Goal: Information Seeking & Learning: Learn about a topic

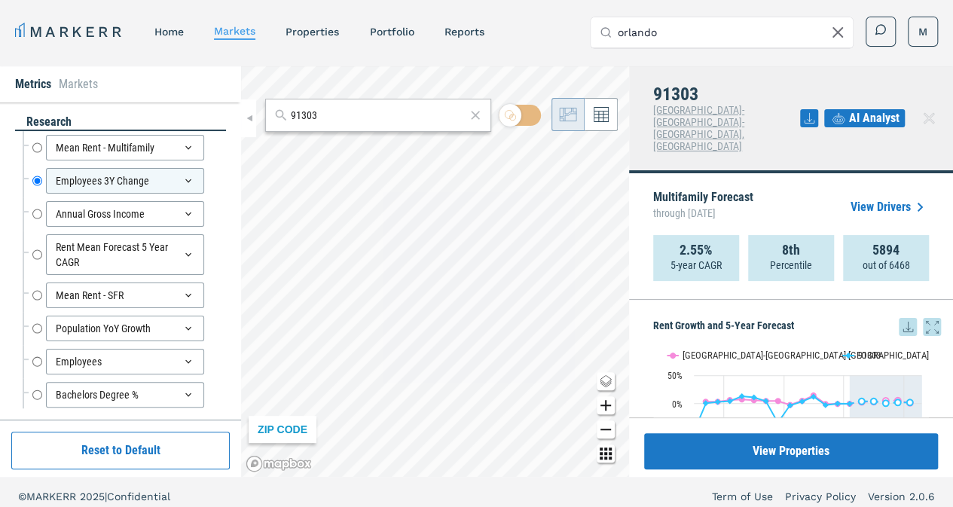
scroll to position [1721, 0]
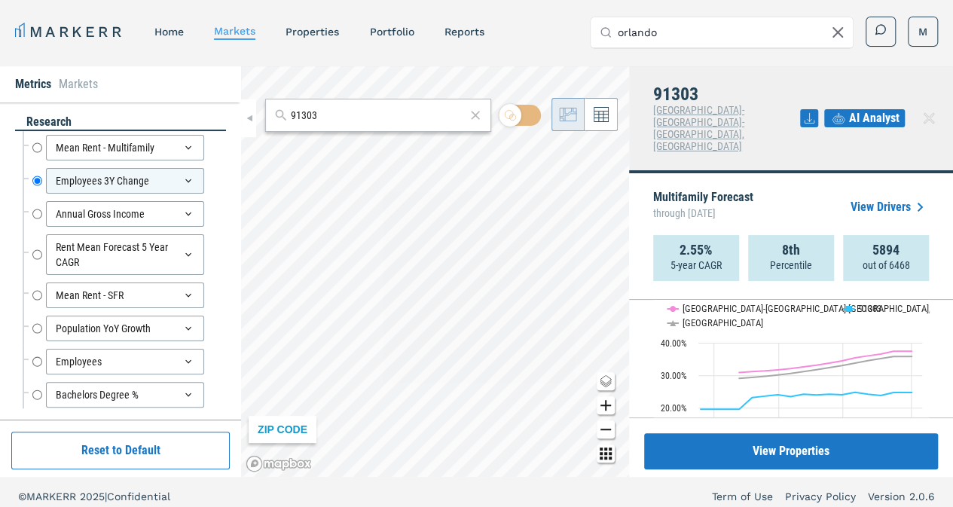
click at [348, 117] on input "91303" at bounding box center [378, 116] width 175 height 16
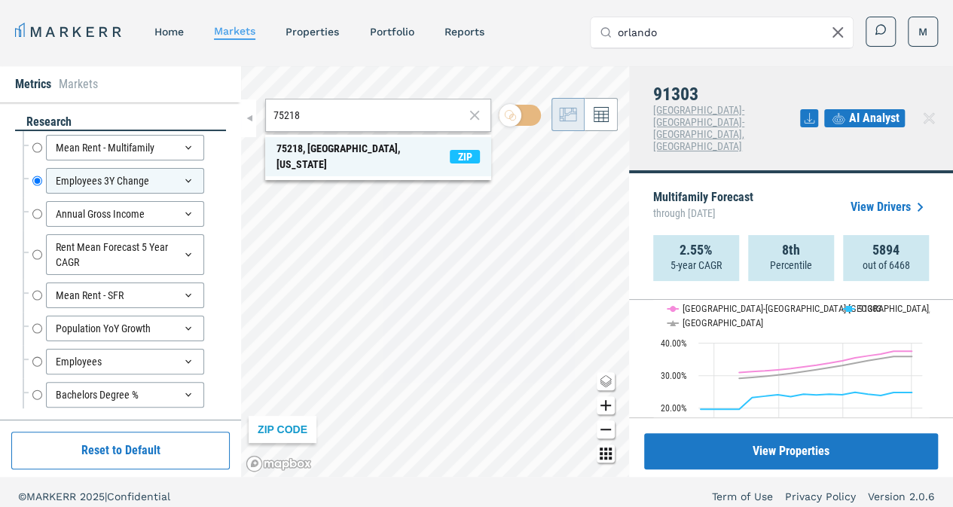
type input "75218"
click at [348, 147] on div "75218, [GEOGRAPHIC_DATA], [US_STATE]" at bounding box center [363, 157] width 173 height 32
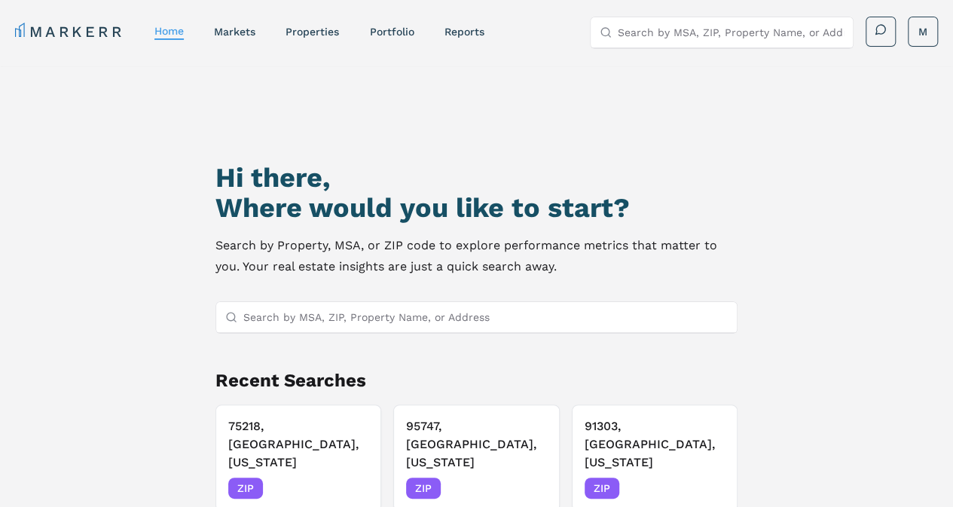
click at [304, 320] on input "Search by MSA, ZIP, Property Name, or Address" at bounding box center [485, 317] width 485 height 30
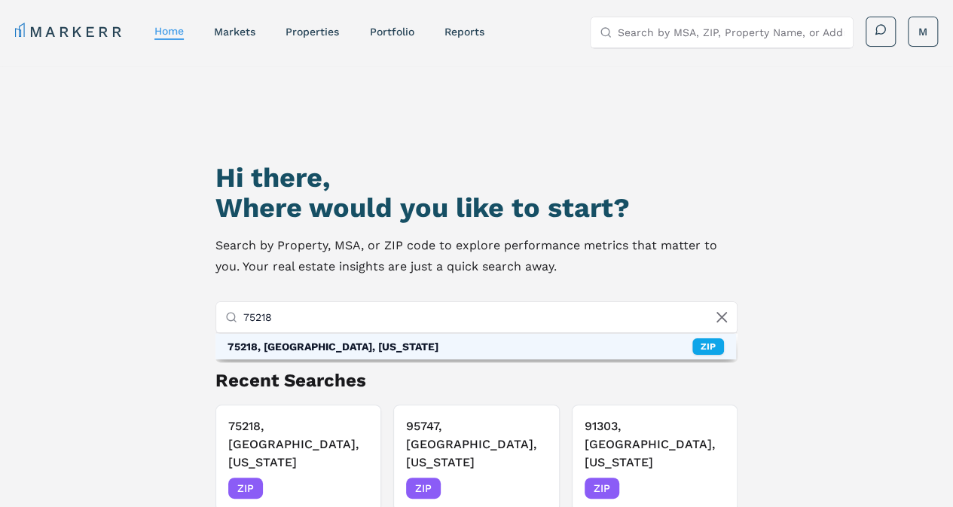
type input "75218"
click at [297, 334] on div "75218, [GEOGRAPHIC_DATA], [US_STATE] ZIP" at bounding box center [475, 347] width 521 height 26
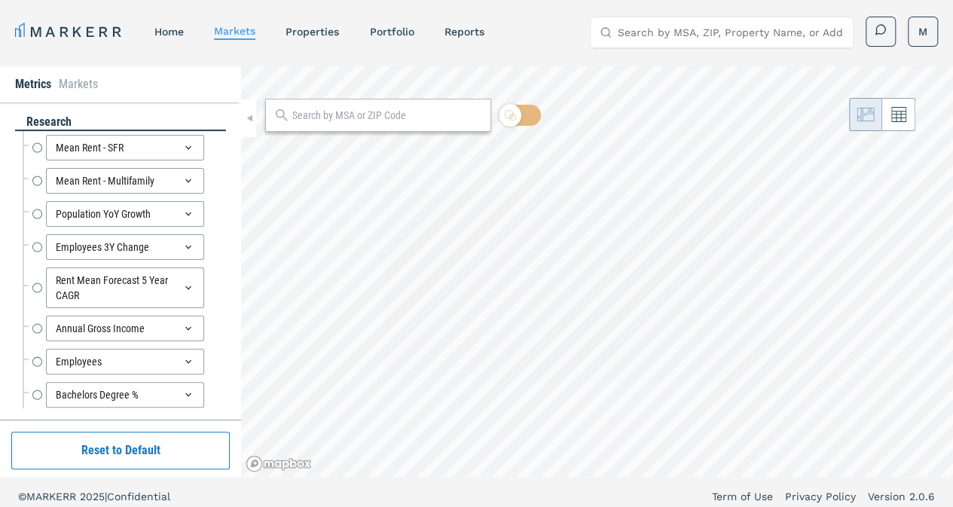
radio input "true"
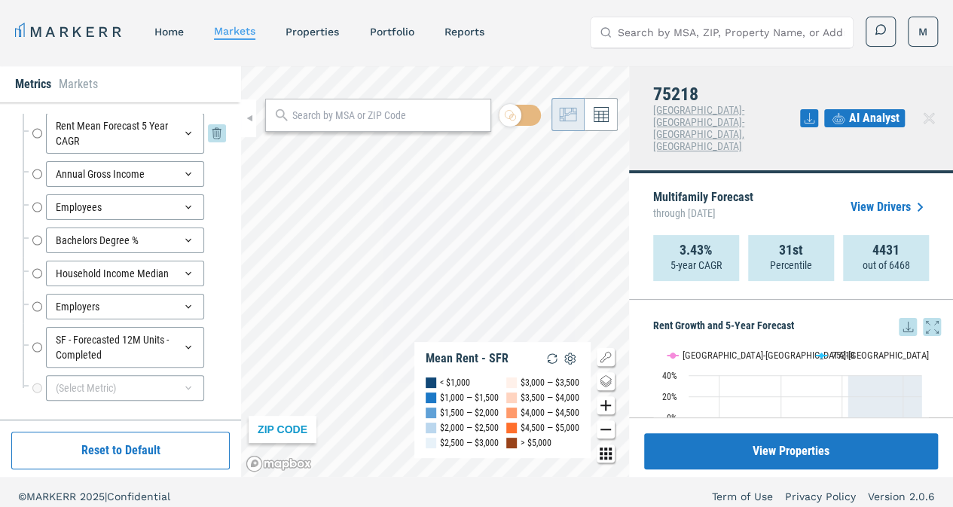
scroll to position [154, 0]
click at [103, 378] on div "(Select Metric)" at bounding box center [125, 388] width 158 height 26
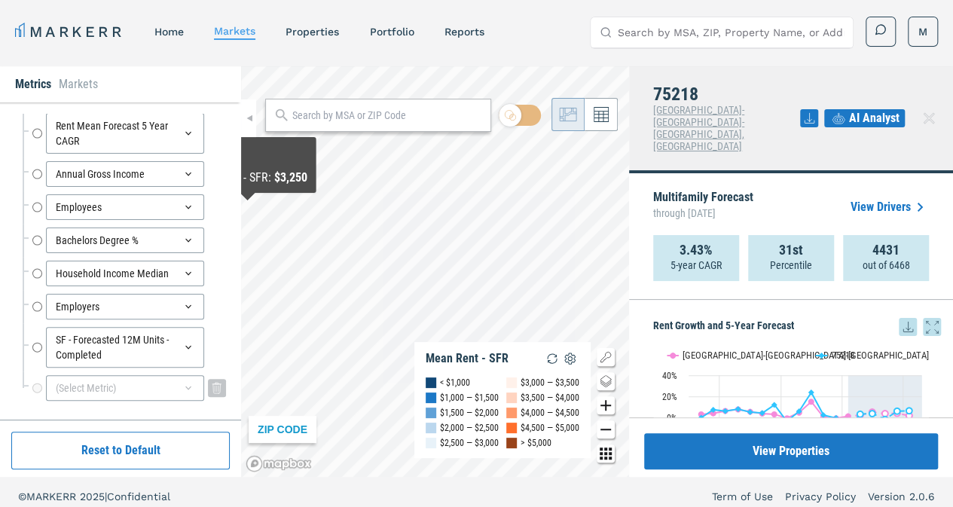
click at [133, 384] on div "(Select Metric)" at bounding box center [125, 388] width 158 height 26
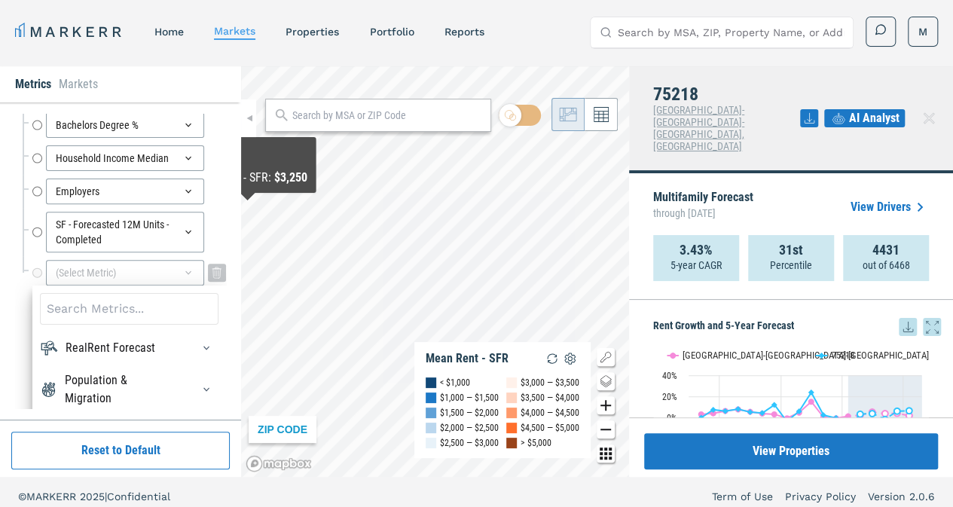
scroll to position [271, 0]
click at [118, 309] on input at bounding box center [129, 308] width 179 height 32
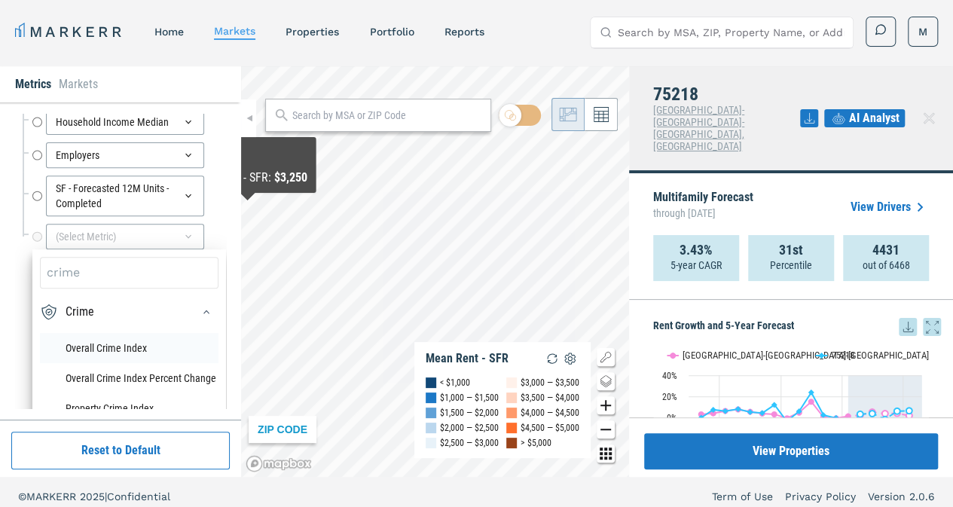
scroll to position [307, 0]
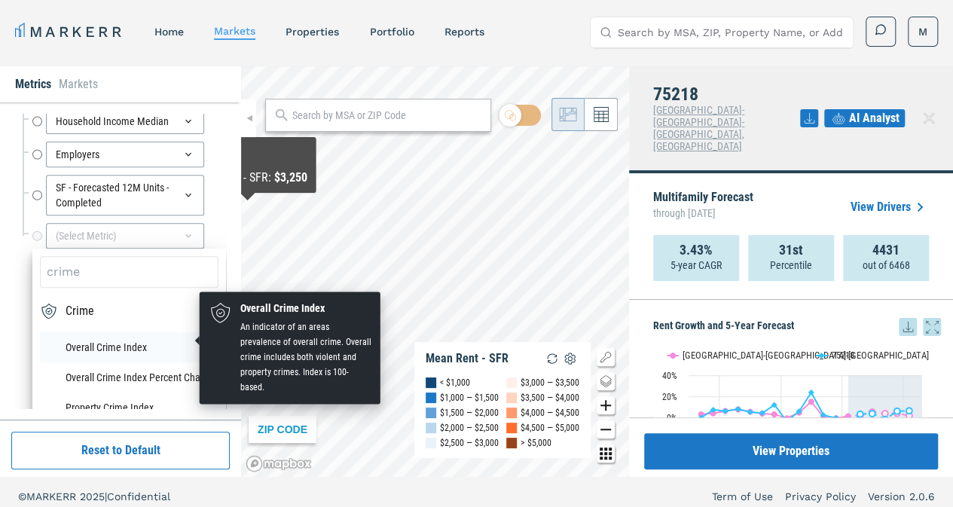
type input "crime"
click at [114, 337] on li "Overall Crime Index" at bounding box center [129, 347] width 179 height 30
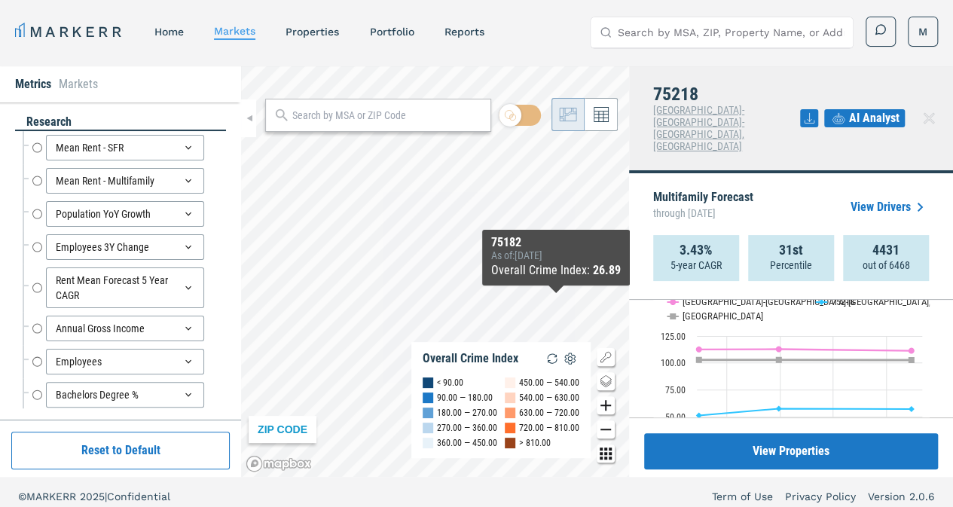
scroll to position [2582, 0]
